Goal: Task Accomplishment & Management: Use online tool/utility

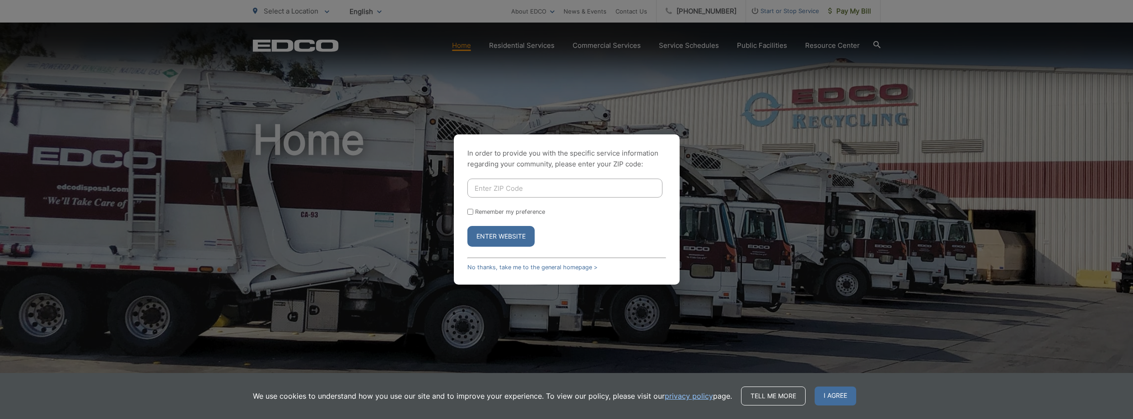
click at [496, 194] on input "Enter ZIP Code" at bounding box center [564, 188] width 195 height 19
type input "92020"
drag, startPoint x: 497, startPoint y: 246, endPoint x: 497, endPoint y: 232, distance: 14.4
click at [497, 238] on button "Enter Website" at bounding box center [500, 236] width 67 height 21
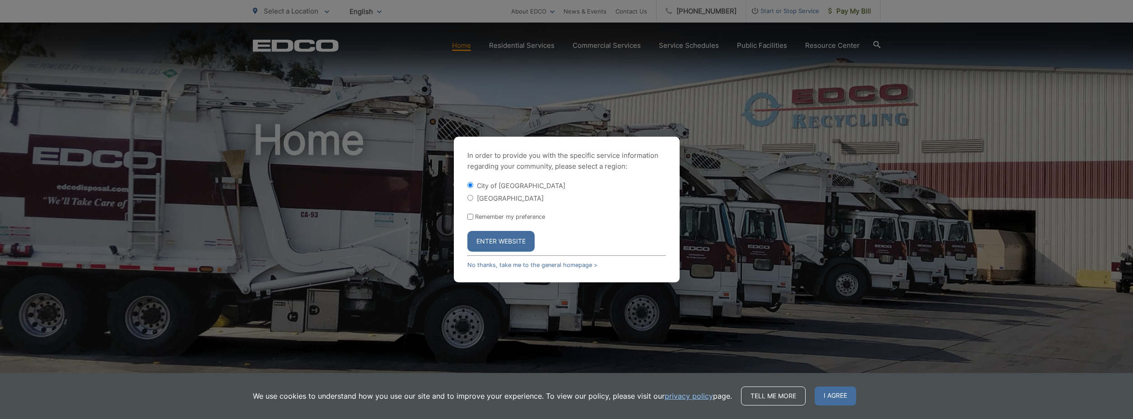
click at [499, 234] on button "Enter Website" at bounding box center [500, 241] width 67 height 21
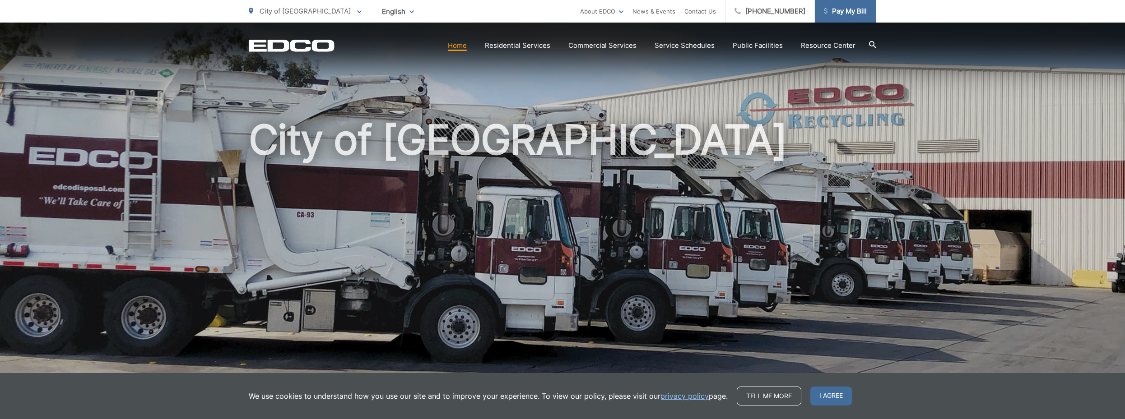
click at [853, 13] on span "Pay My Bill" at bounding box center [845, 11] width 43 height 11
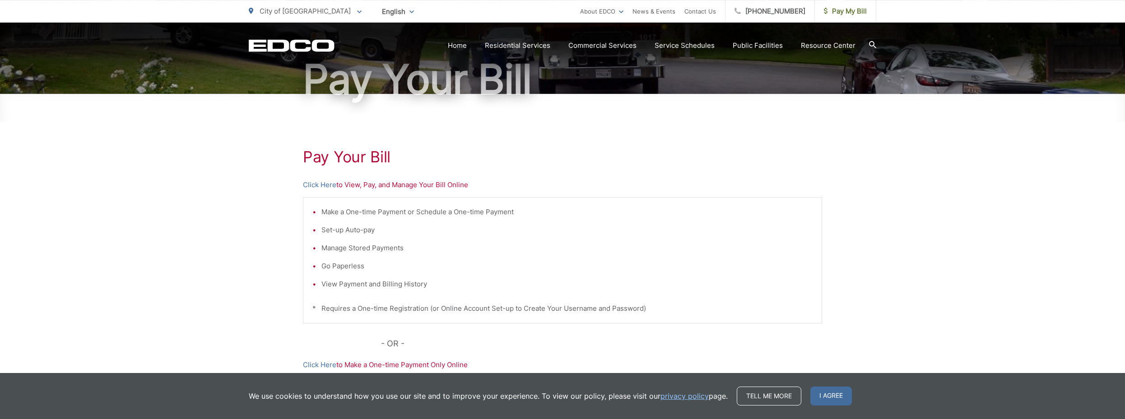
scroll to position [92, 0]
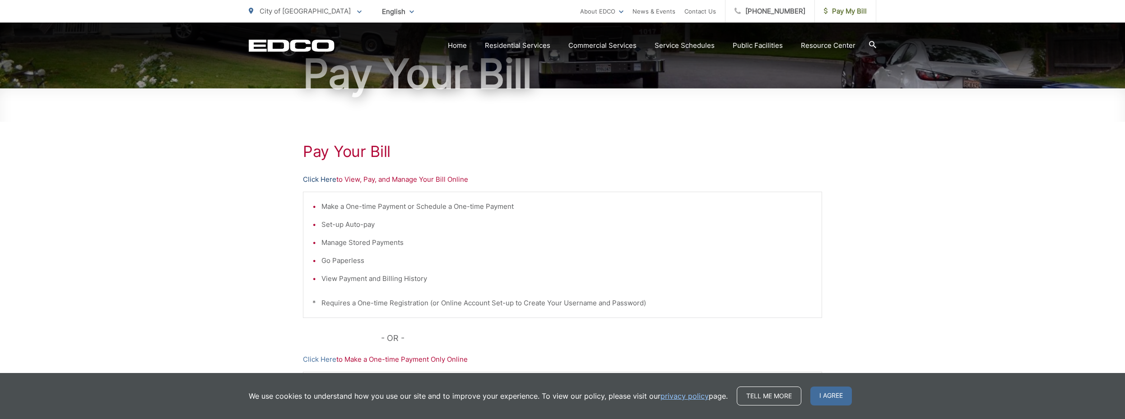
click at [325, 181] on link "Click Here" at bounding box center [319, 179] width 33 height 11
